Goal: Find specific fact: Find contact information

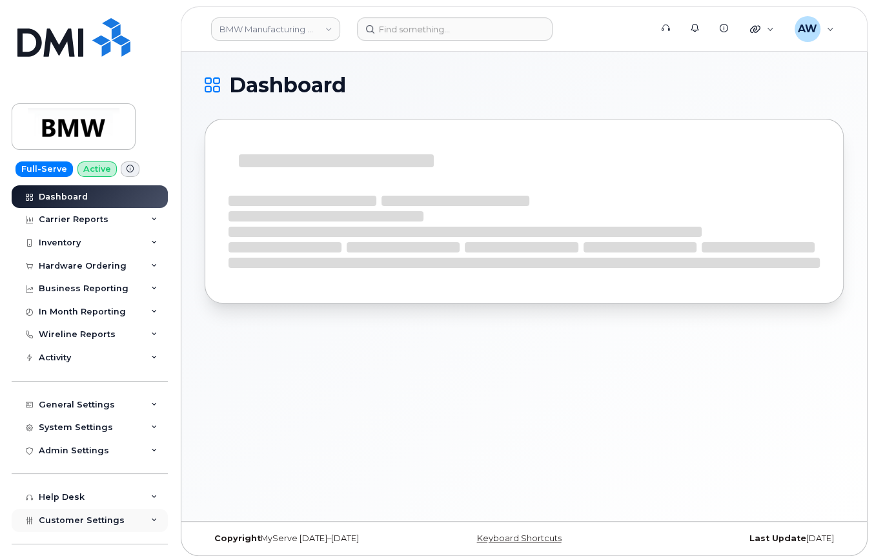
click at [81, 518] on span "Customer Settings" at bounding box center [82, 520] width 86 height 10
drag, startPoint x: 172, startPoint y: 325, endPoint x: 164, endPoint y: 375, distance: 50.3
click at [164, 375] on div "Full-Serve Active Dashboard Carrier Reports Monthly Billing Data Daily Data Poo…" at bounding box center [87, 278] width 175 height 556
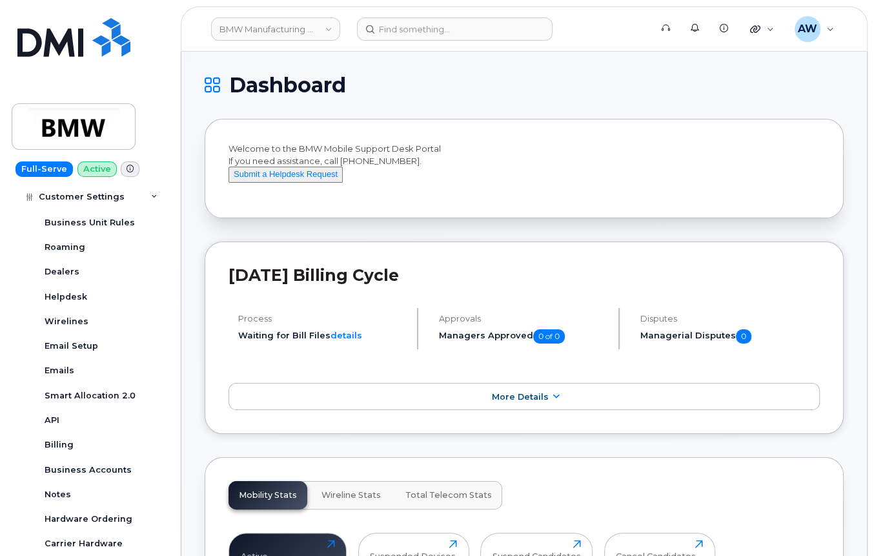
scroll to position [377, 0]
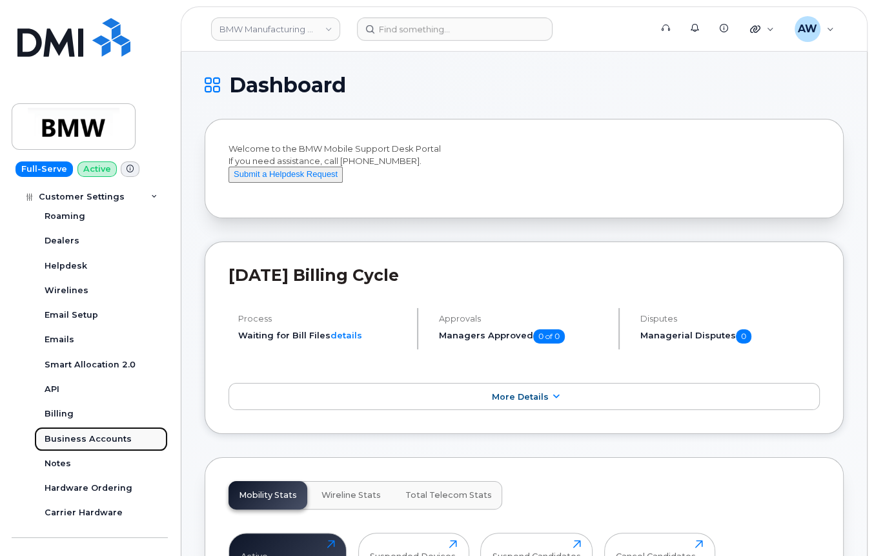
click at [118, 441] on div "Business Accounts" at bounding box center [88, 439] width 87 height 12
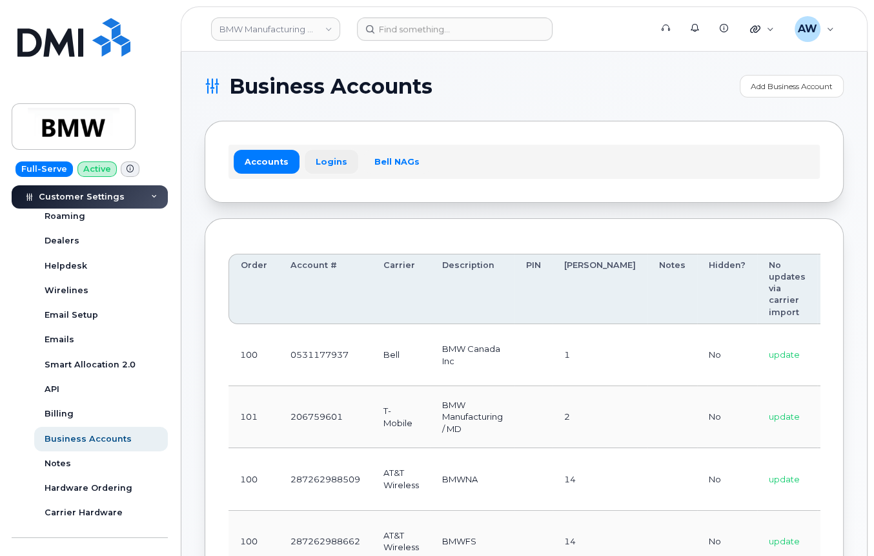
click at [333, 165] on link "Logins" at bounding box center [332, 161] width 54 height 23
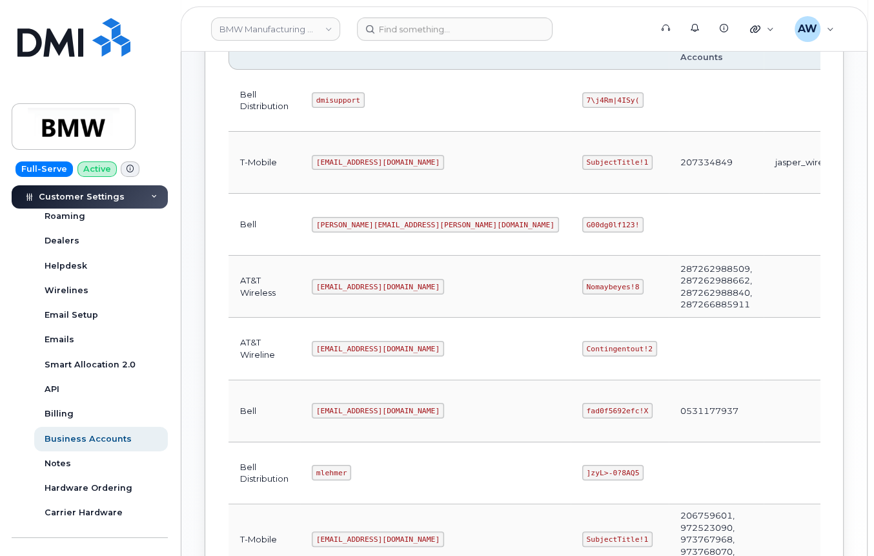
scroll to position [254, 0]
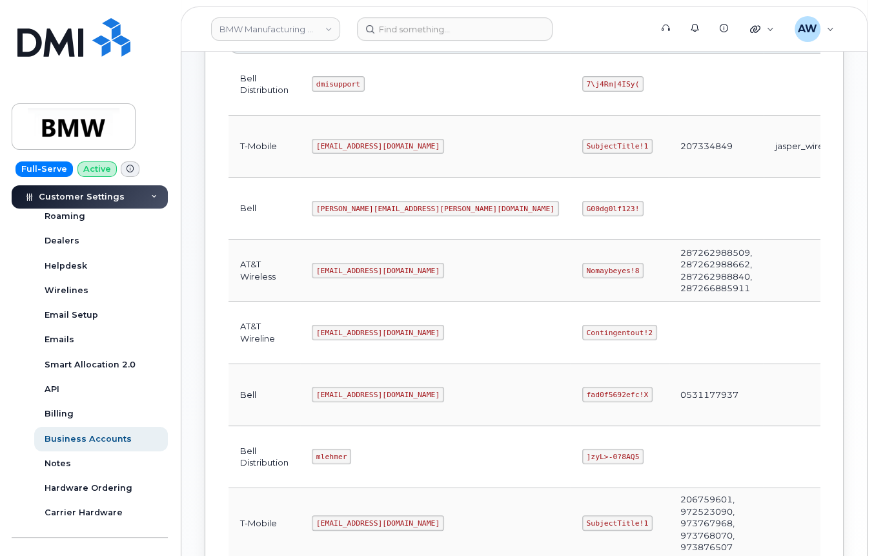
drag, startPoint x: 323, startPoint y: 258, endPoint x: 364, endPoint y: 261, distance: 41.5
click at [364, 263] on code "[EMAIL_ADDRESS][DOMAIN_NAME]" at bounding box center [378, 270] width 132 height 15
drag, startPoint x: 318, startPoint y: 258, endPoint x: 390, endPoint y: 260, distance: 72.3
click at [390, 263] on code "[EMAIL_ADDRESS][DOMAIN_NAME]" at bounding box center [378, 270] width 132 height 15
copy code "[EMAIL_ADDRESS][DOMAIN_NAME]"
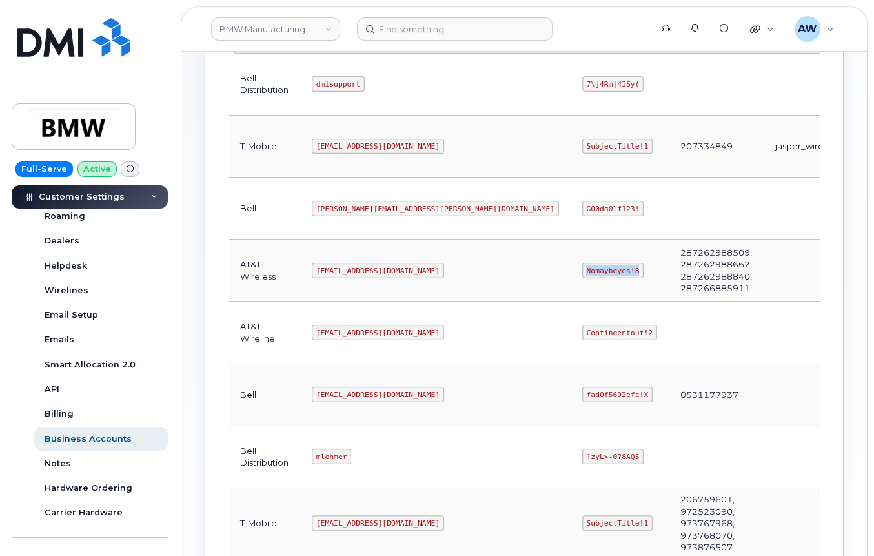
drag, startPoint x: 435, startPoint y: 256, endPoint x: 480, endPoint y: 267, distance: 46.0
click at [571, 267] on td "Nomaybeyes!8" at bounding box center [620, 270] width 98 height 62
copy code "Nomaybeyes!8"
